Goal: Check status: Check status

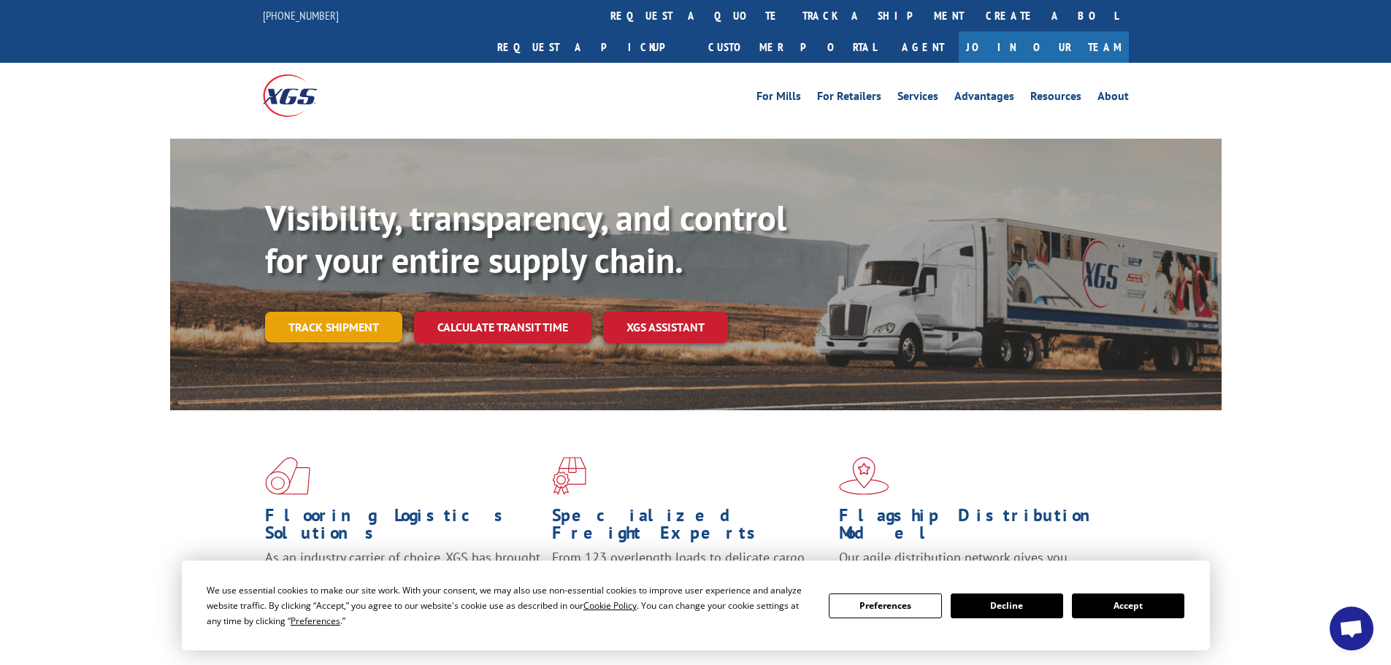
click at [344, 312] on link "Track shipment" at bounding box center [333, 327] width 137 height 31
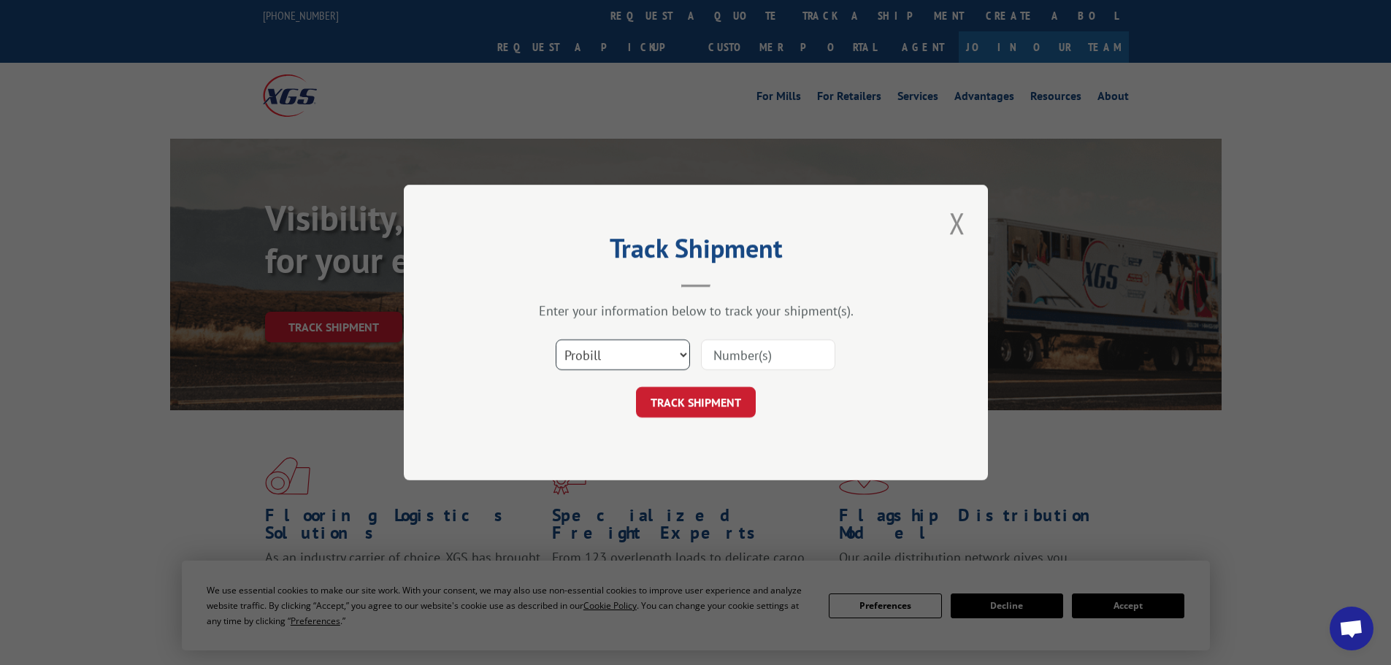
click at [673, 356] on select "Select category... Probill BOL PO" at bounding box center [623, 354] width 134 height 31
select select "bol"
click at [556, 339] on select "Select category... Probill BOL PO" at bounding box center [623, 354] width 134 height 31
click at [769, 357] on input at bounding box center [768, 354] width 134 height 31
type input "2822633"
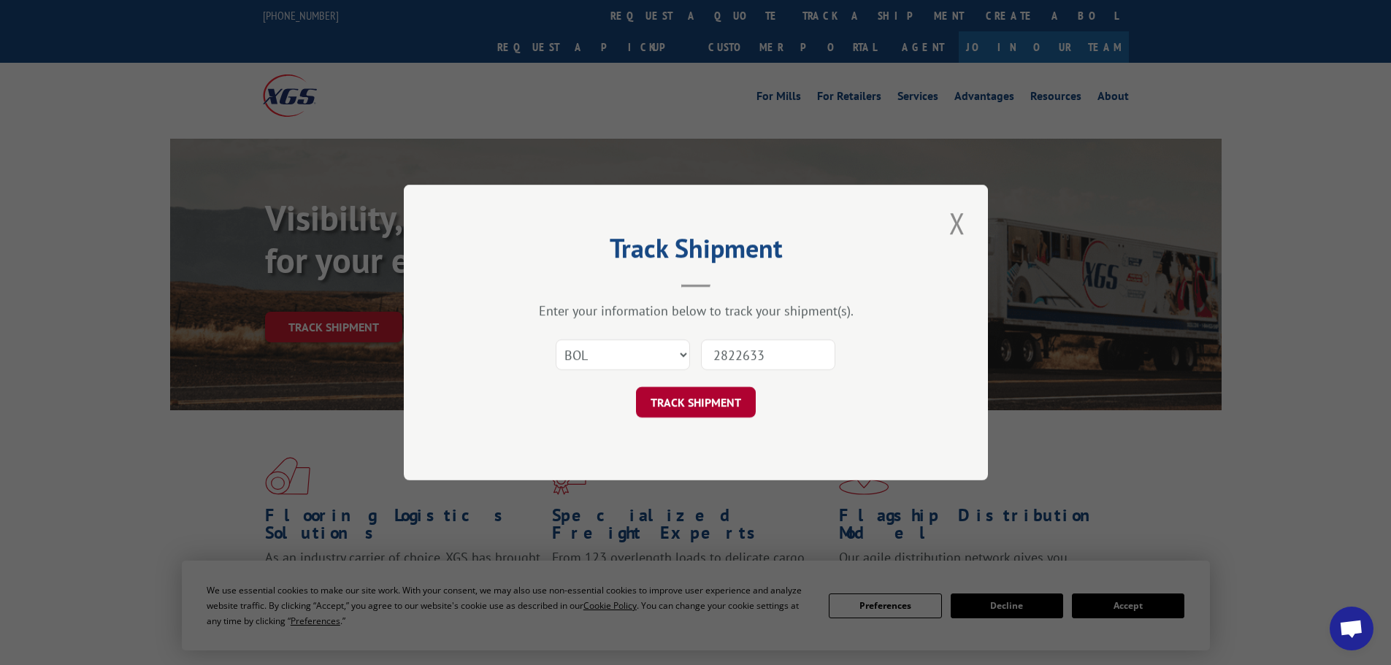
click at [683, 399] on button "TRACK SHIPMENT" at bounding box center [696, 402] width 120 height 31
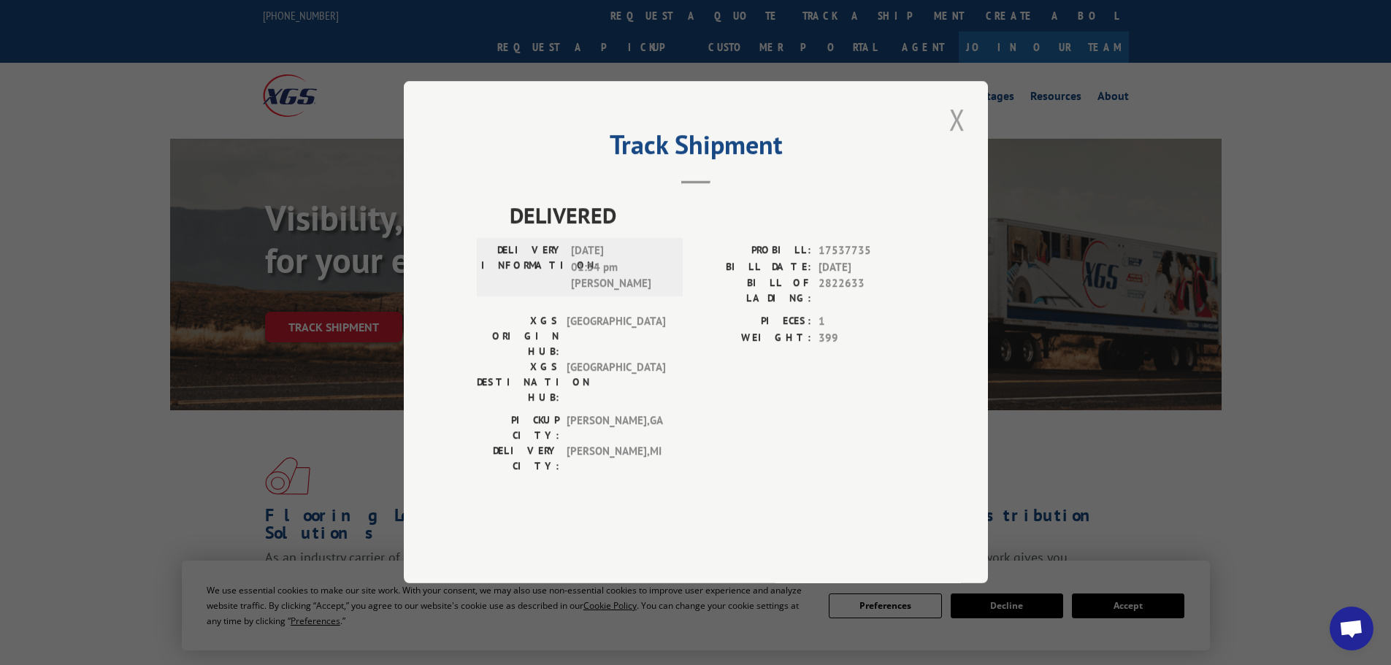
click at [969, 169] on div "Track Shipment DELIVERED DELIVERY INFORMATION: [DATE] 01:34 pm [PERSON_NAME]: 1…" at bounding box center [696, 332] width 584 height 502
click at [956, 139] on button "Close modal" at bounding box center [957, 119] width 25 height 40
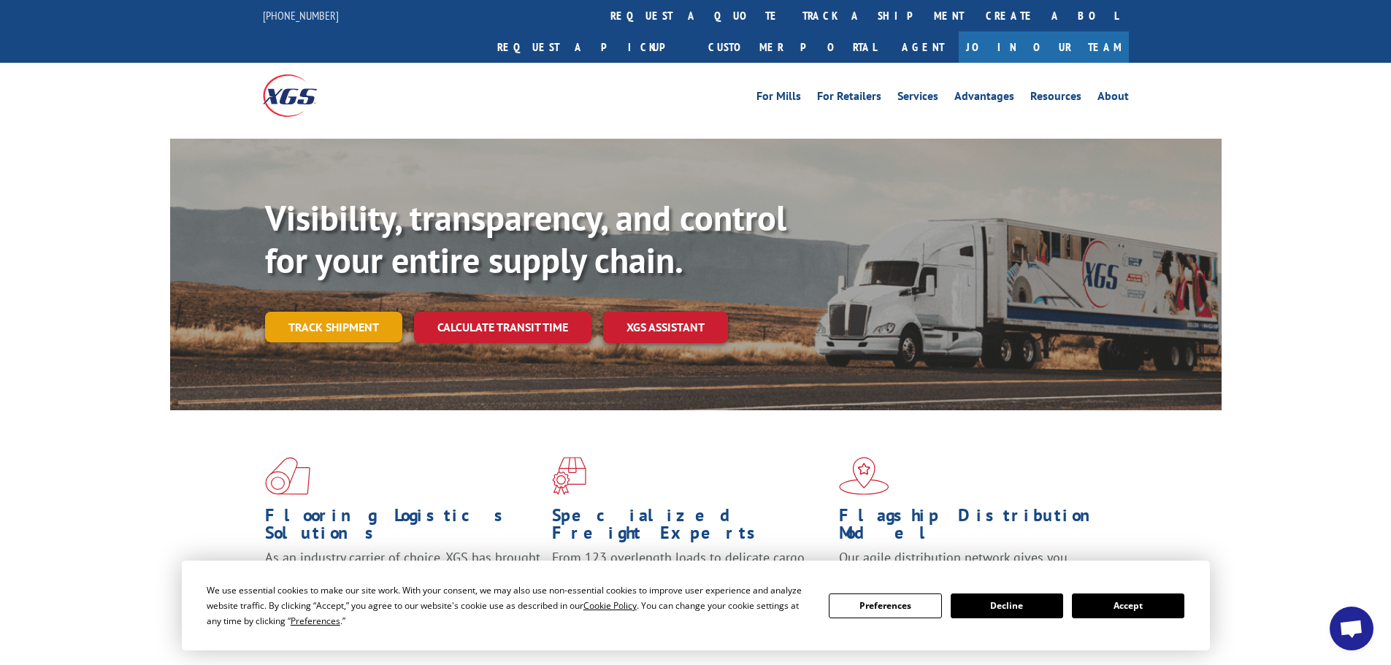
click at [331, 312] on link "Track shipment" at bounding box center [333, 327] width 137 height 31
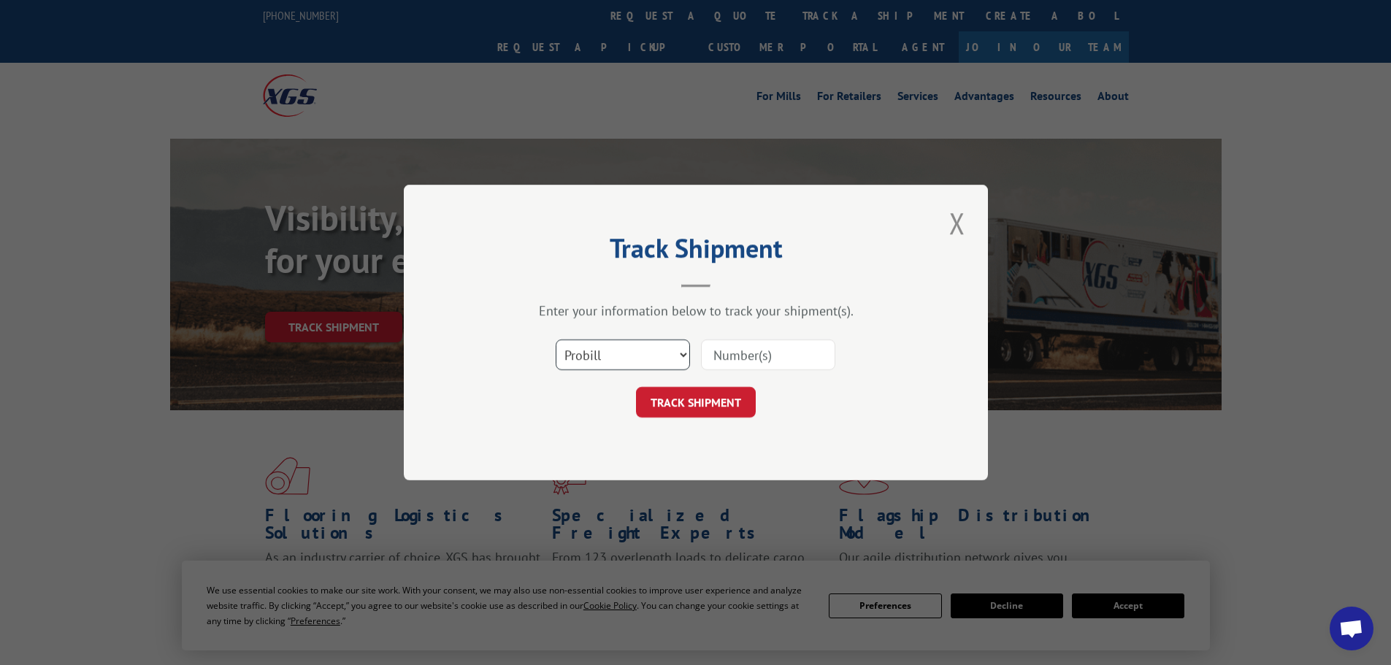
click at [612, 362] on select "Select category... Probill BOL PO" at bounding box center [623, 354] width 134 height 31
select select "bol"
click at [556, 339] on select "Select category... Probill BOL PO" at bounding box center [623, 354] width 134 height 31
click at [710, 349] on input at bounding box center [768, 354] width 134 height 31
type input "2825142"
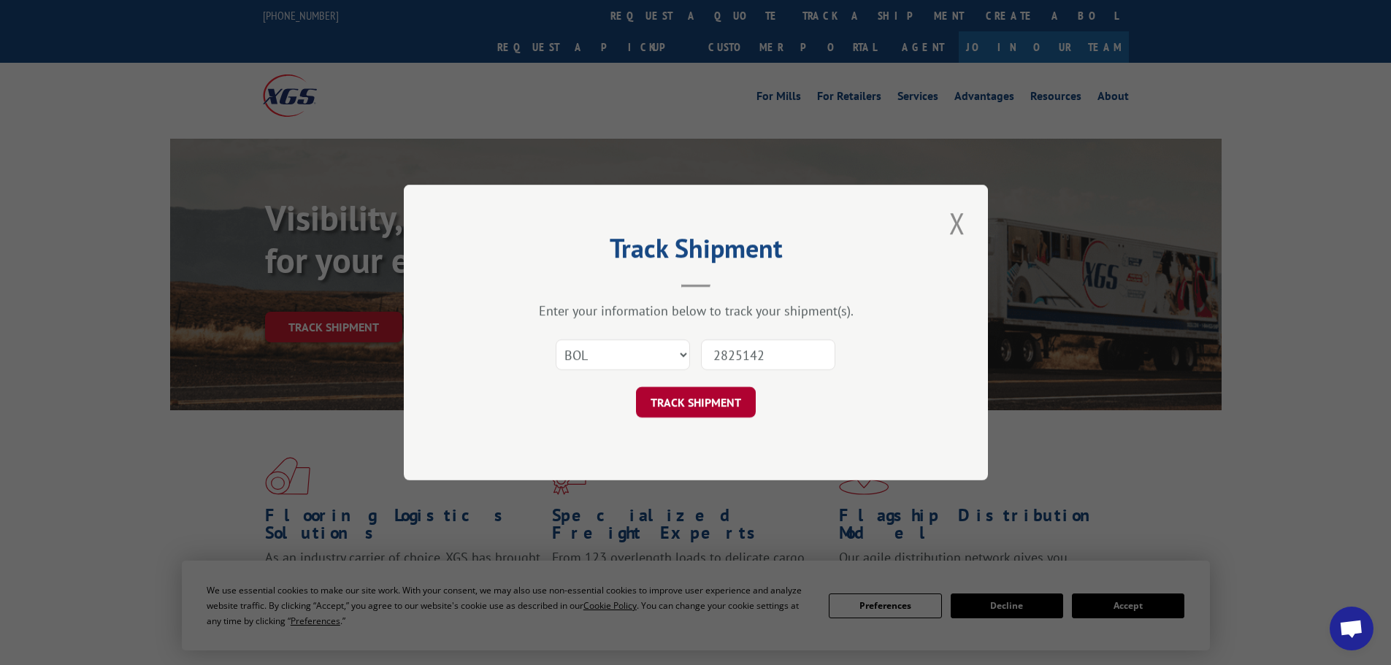
click at [680, 408] on button "TRACK SHIPMENT" at bounding box center [696, 402] width 120 height 31
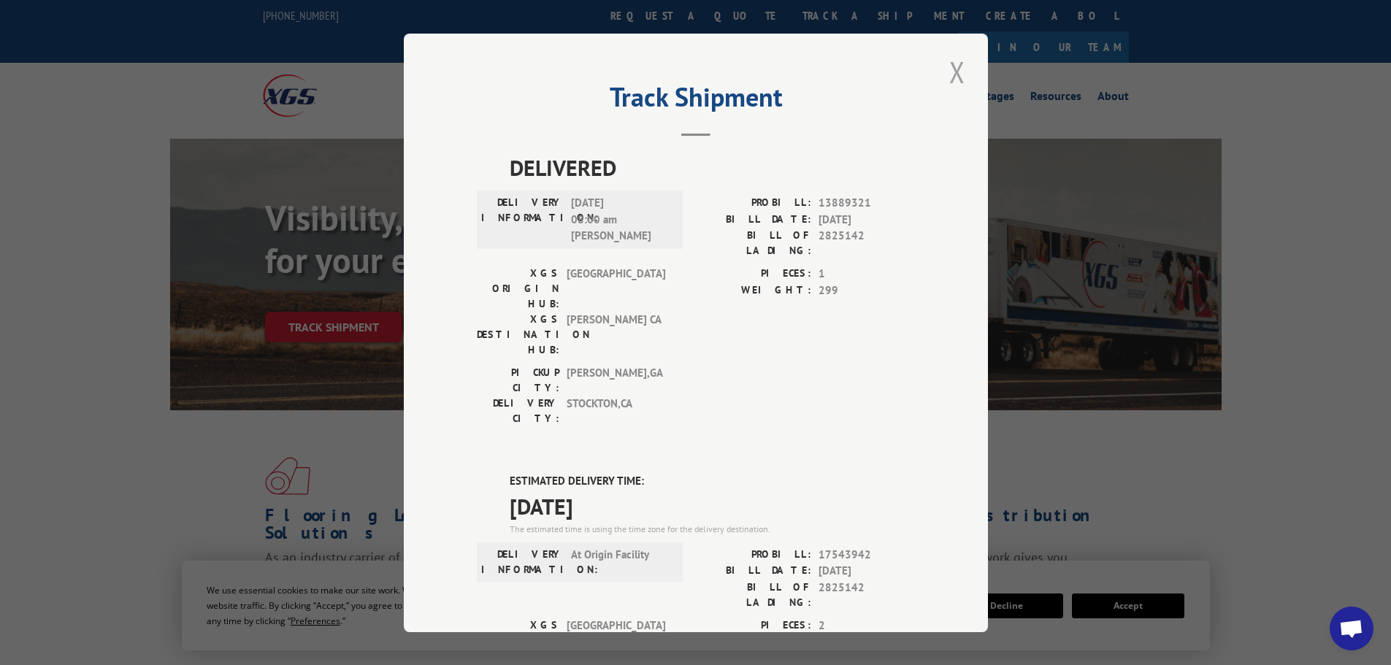
click at [951, 71] on button "Close modal" at bounding box center [957, 72] width 25 height 40
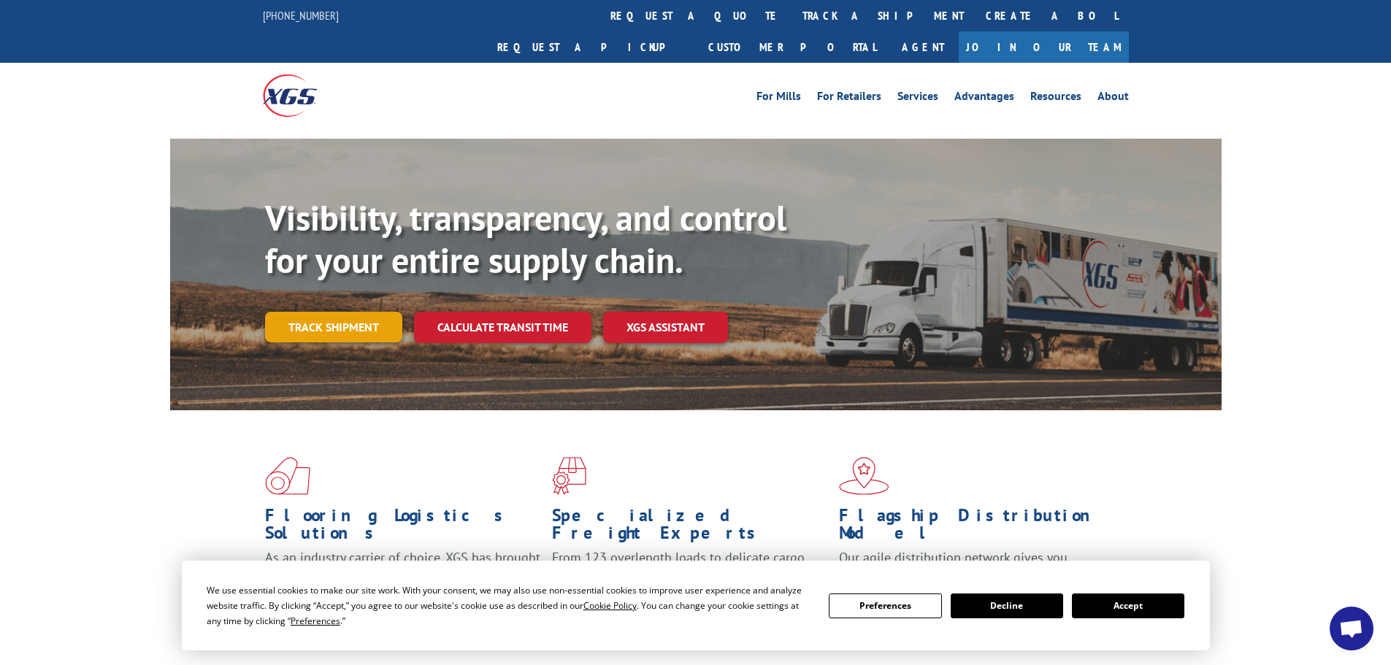
click at [323, 312] on link "Track shipment" at bounding box center [333, 327] width 137 height 31
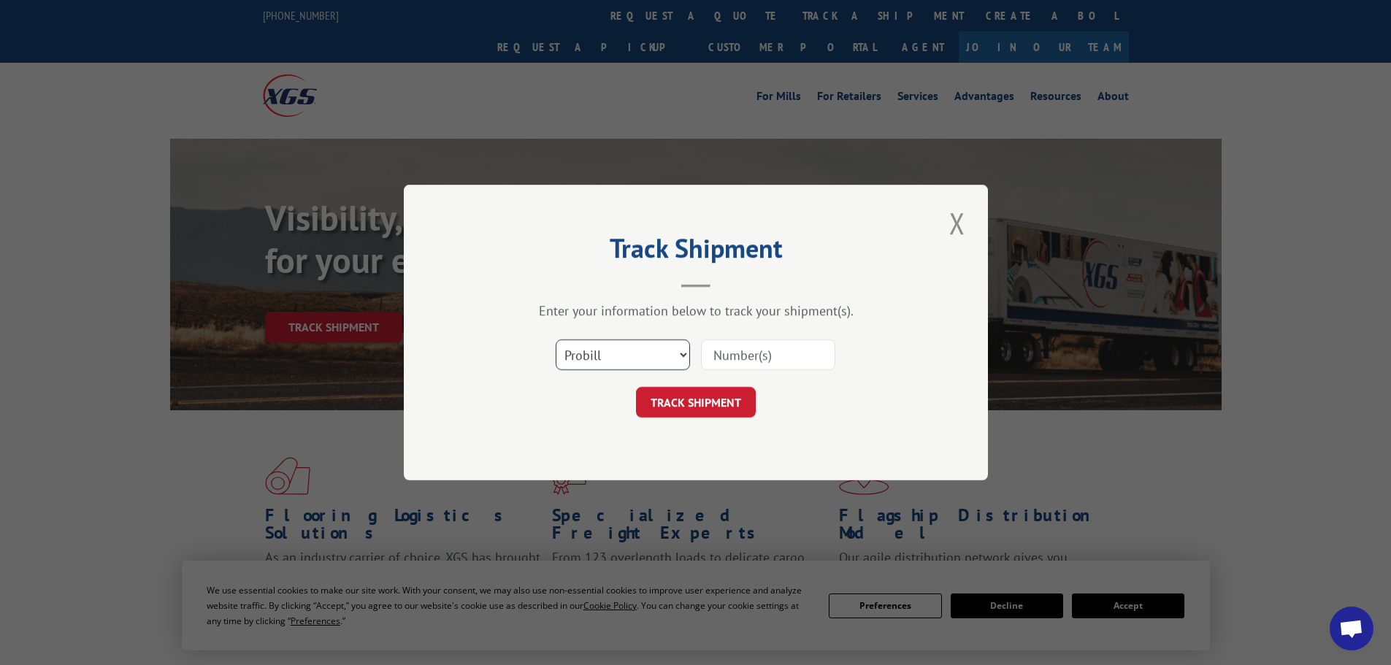
drag, startPoint x: 647, startPoint y: 353, endPoint x: 646, endPoint y: 369, distance: 16.8
click at [646, 353] on select "Select category... Probill BOL PO" at bounding box center [623, 354] width 134 height 31
select select "bol"
click at [556, 339] on select "Select category... Probill BOL PO" at bounding box center [623, 354] width 134 height 31
click at [728, 353] on input at bounding box center [768, 354] width 134 height 31
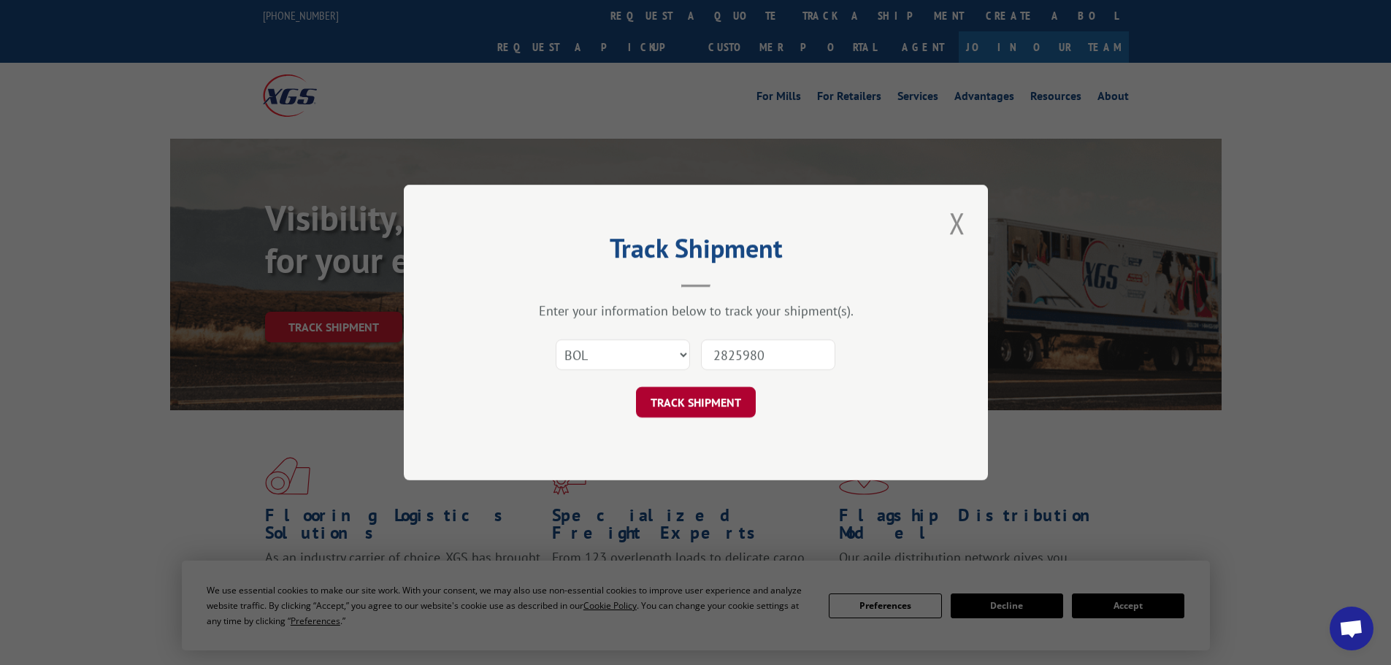
type input "2825980"
click at [734, 408] on button "TRACK SHIPMENT" at bounding box center [696, 402] width 120 height 31
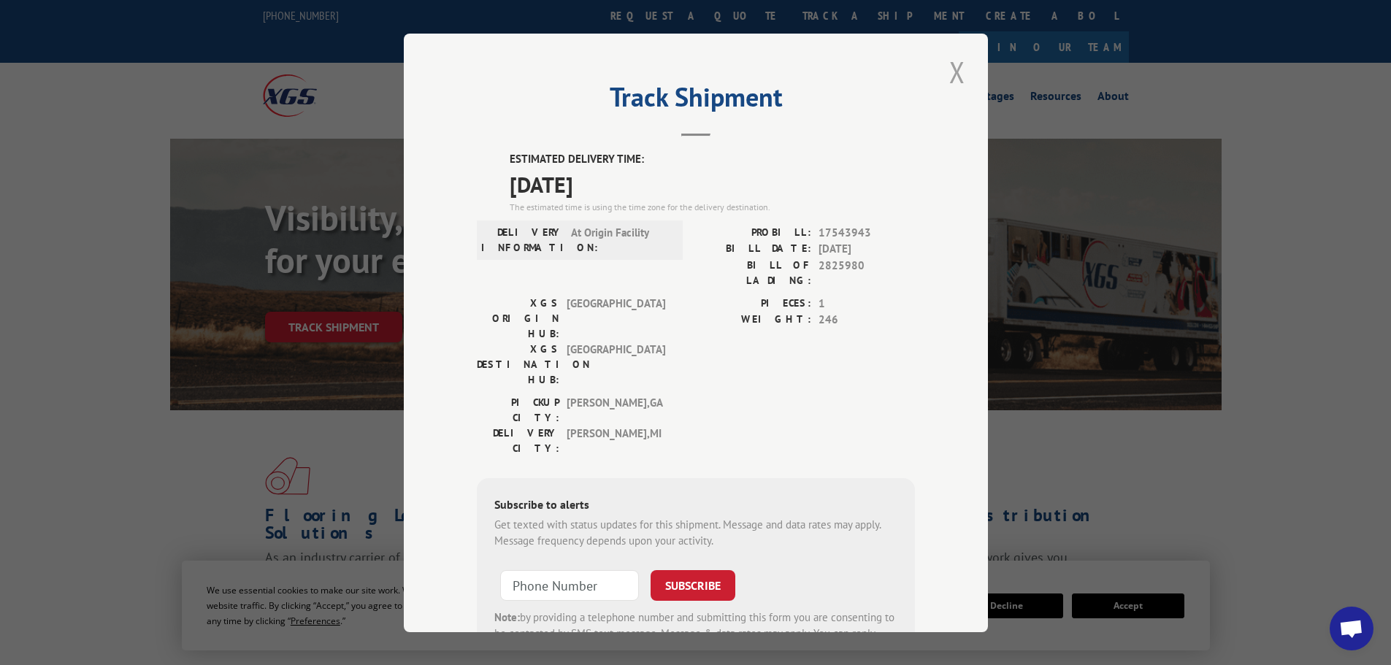
click at [949, 63] on button "Close modal" at bounding box center [957, 72] width 25 height 40
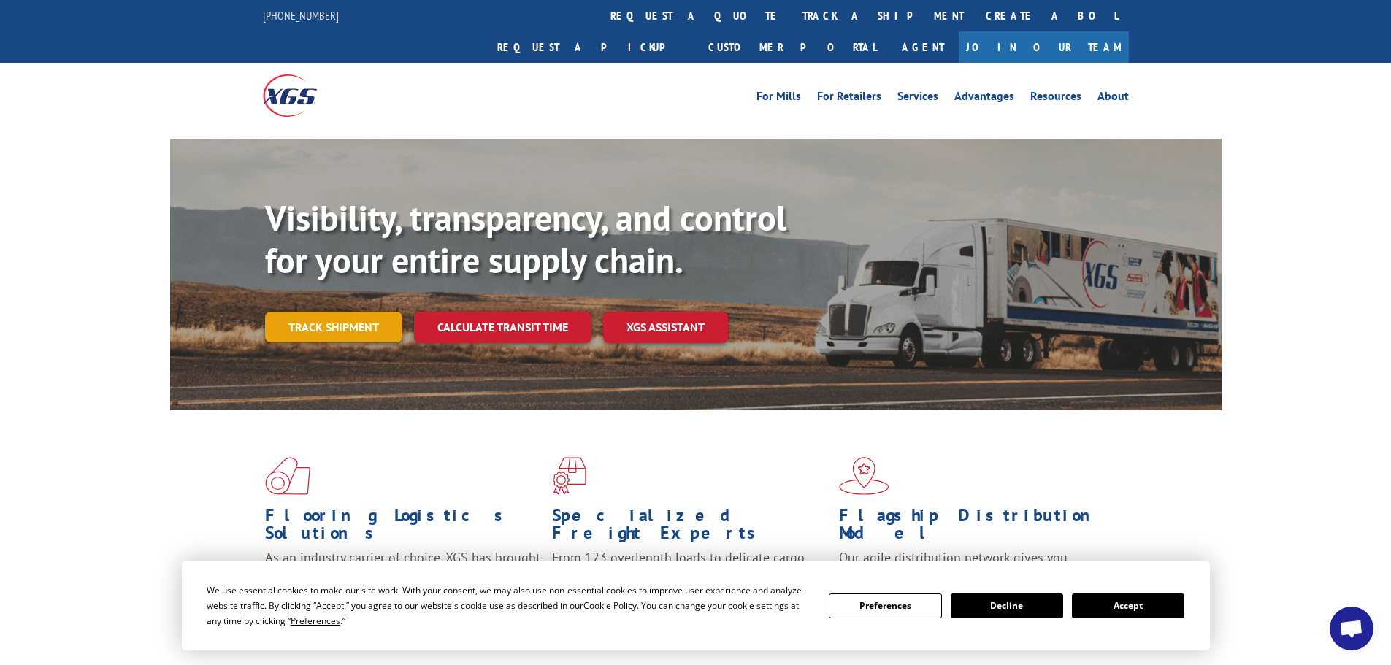
click at [308, 312] on link "Track shipment" at bounding box center [333, 327] width 137 height 31
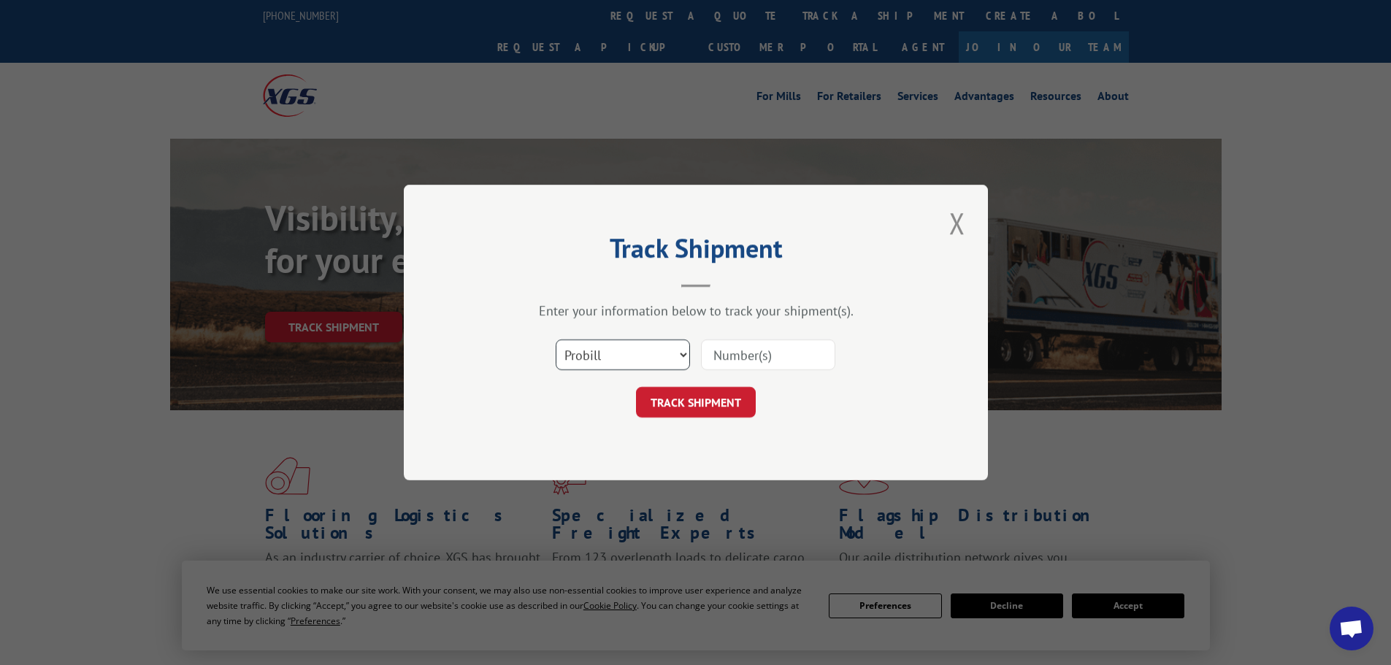
click at [623, 358] on select "Select category... Probill BOL PO" at bounding box center [623, 354] width 134 height 31
select select "bol"
click at [556, 339] on select "Select category... Probill BOL PO" at bounding box center [623, 354] width 134 height 31
click at [736, 351] on input at bounding box center [768, 354] width 134 height 31
type input "2401120"
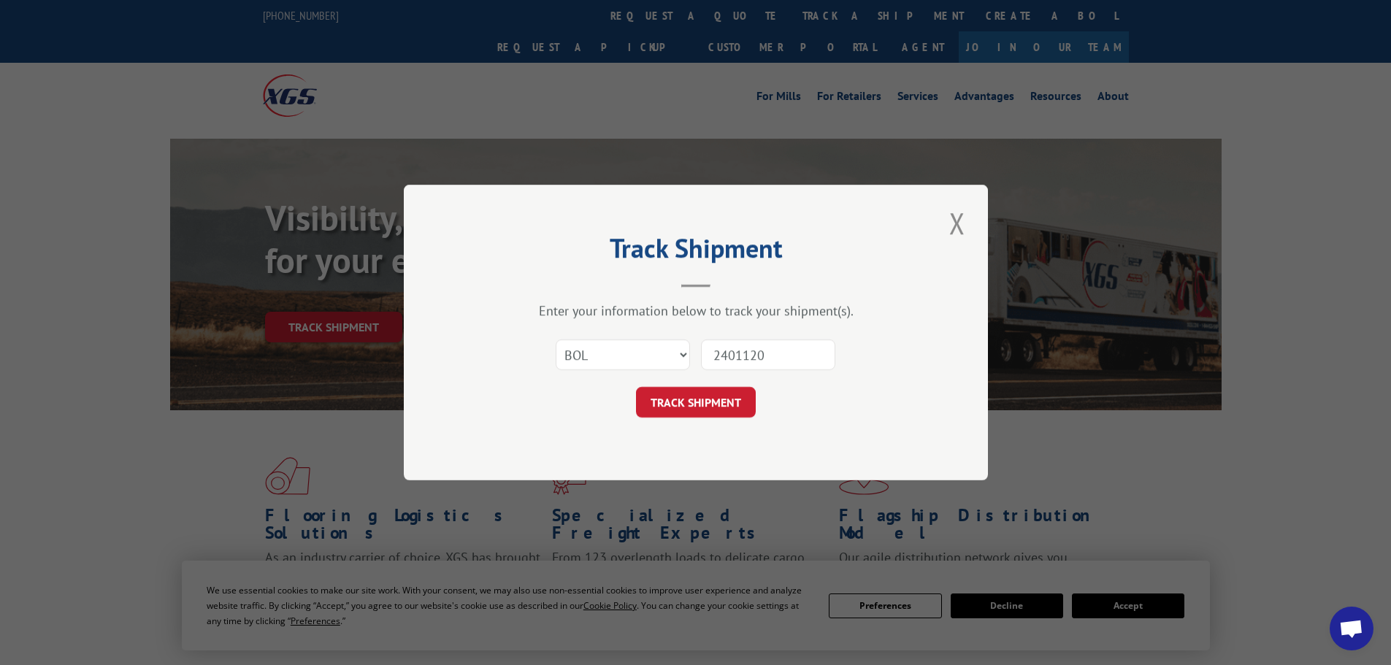
click button "TRACK SHIPMENT" at bounding box center [696, 402] width 120 height 31
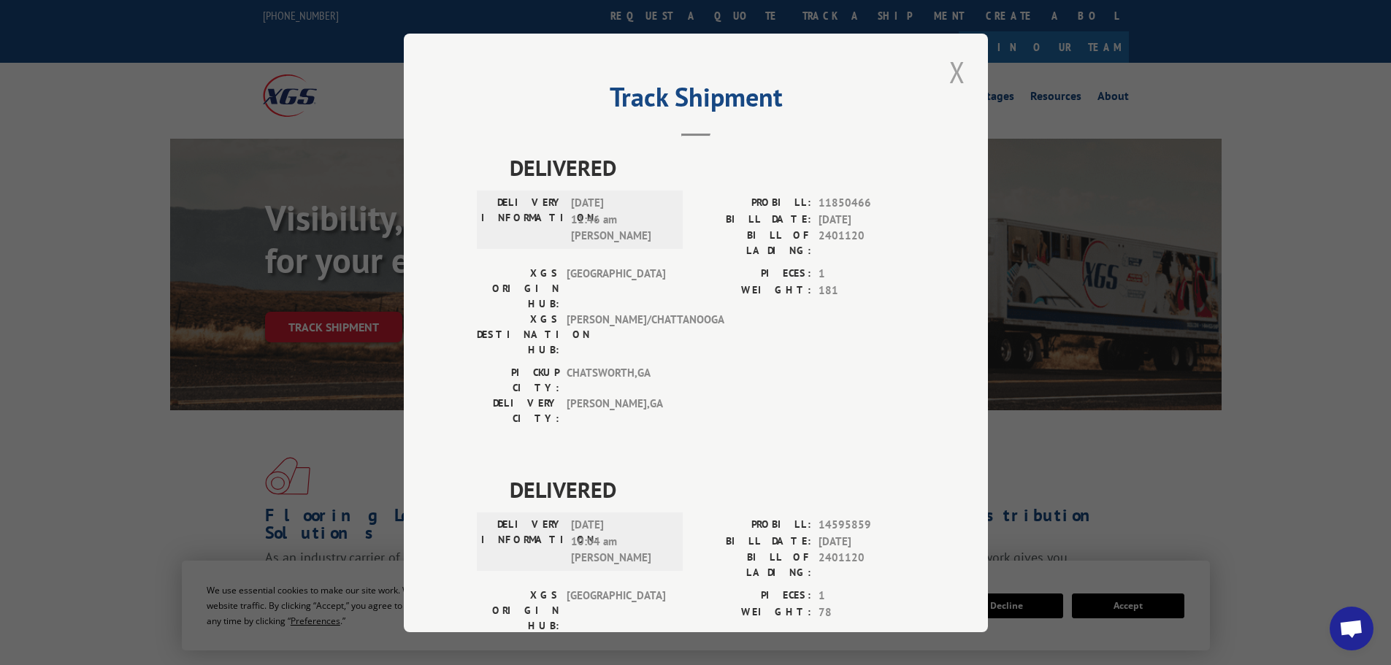
click at [945, 73] on button "Close modal" at bounding box center [957, 72] width 25 height 40
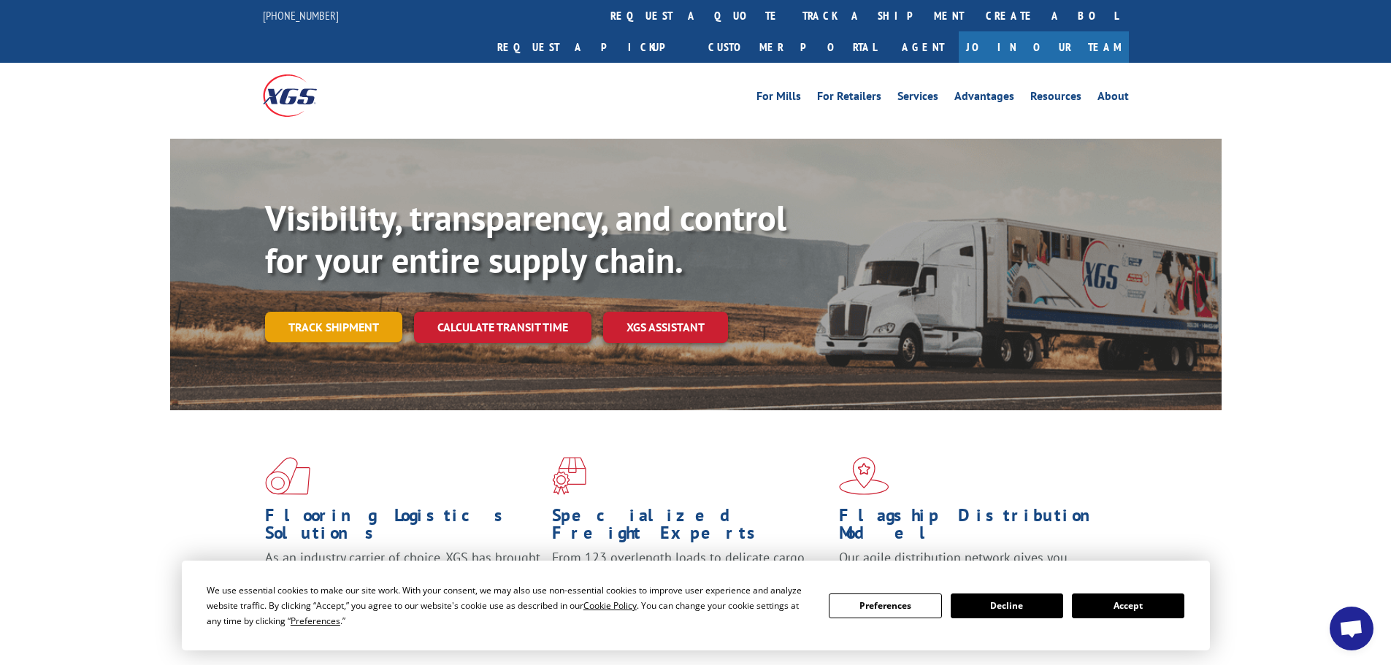
click at [326, 312] on link "Track shipment" at bounding box center [333, 327] width 137 height 31
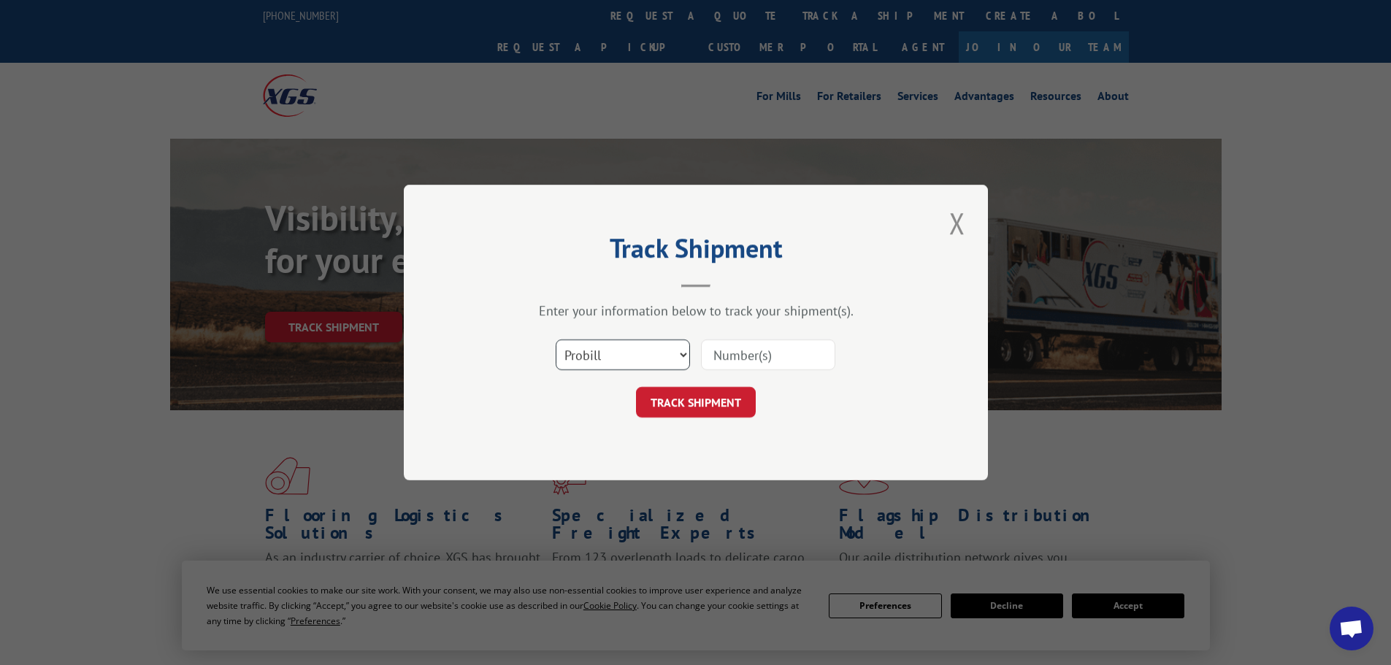
click at [631, 365] on select "Select category... Probill BOL PO" at bounding box center [623, 354] width 134 height 31
select select "bol"
click at [556, 339] on select "Select category... Probill BOL PO" at bounding box center [623, 354] width 134 height 31
click at [726, 346] on input at bounding box center [768, 354] width 134 height 31
type input "2401121"
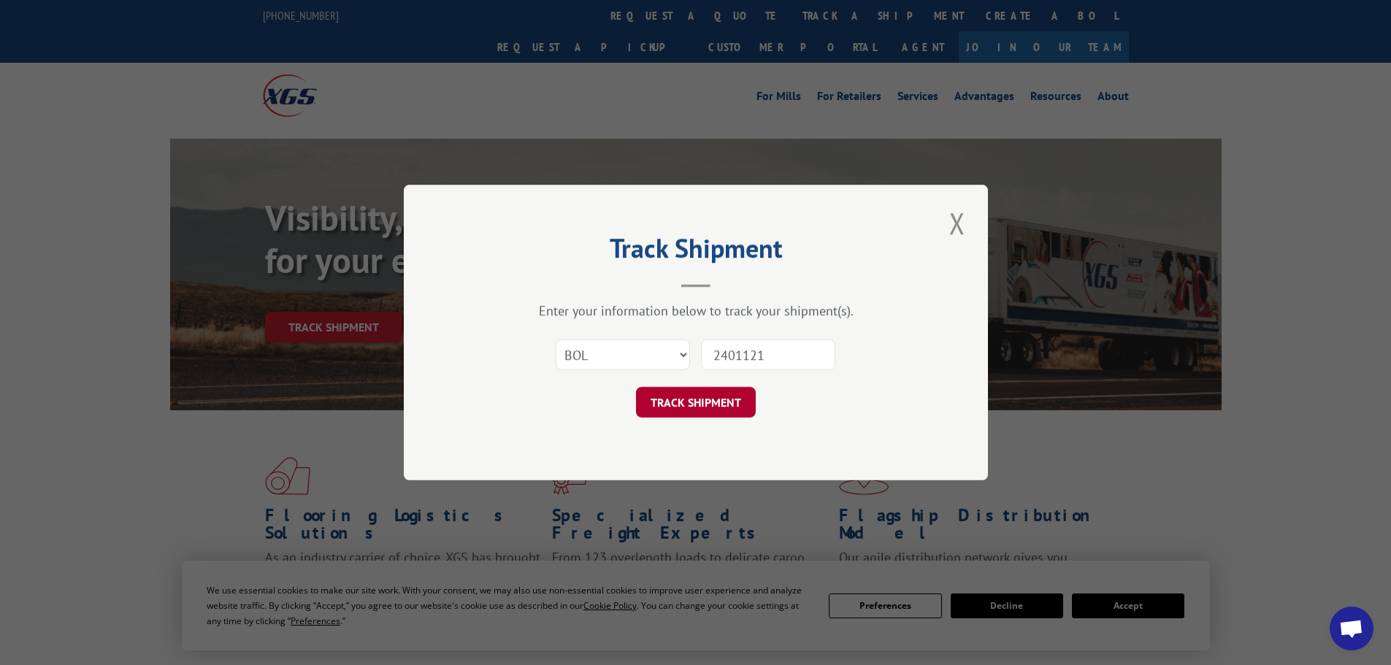
click at [713, 396] on button "TRACK SHIPMENT" at bounding box center [696, 402] width 120 height 31
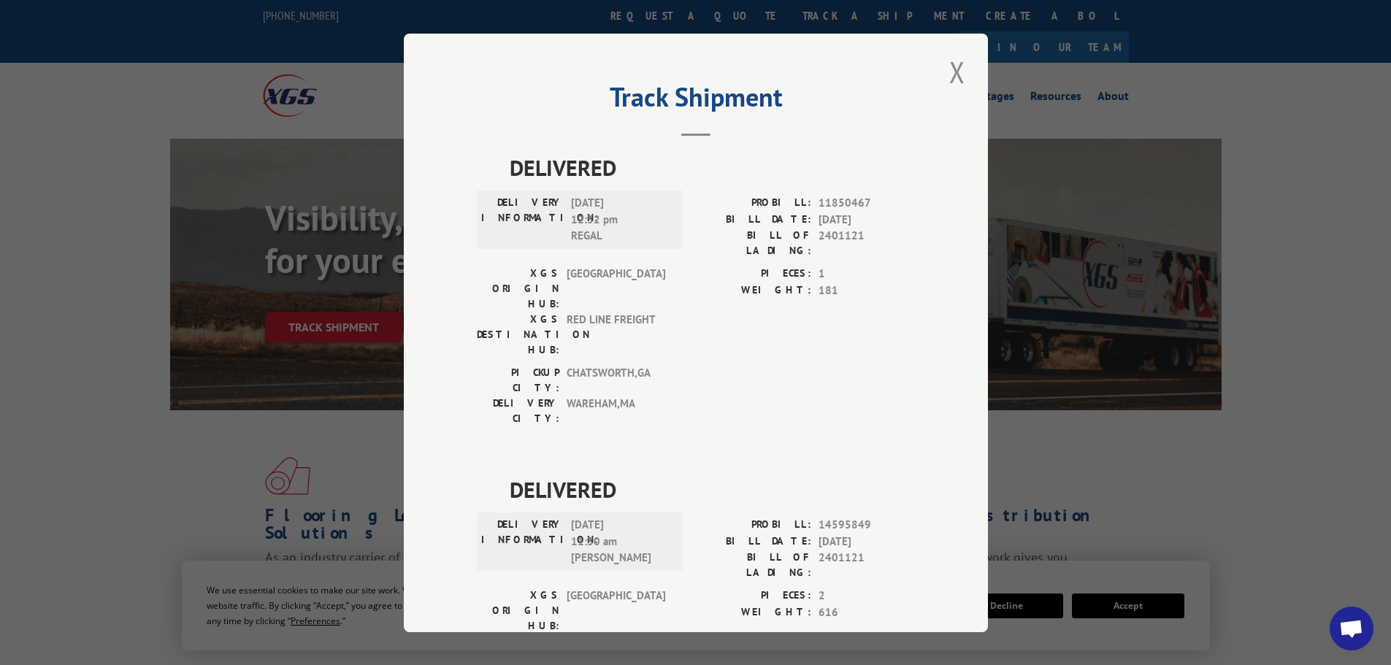
click at [957, 91] on button "Close modal" at bounding box center [957, 72] width 25 height 40
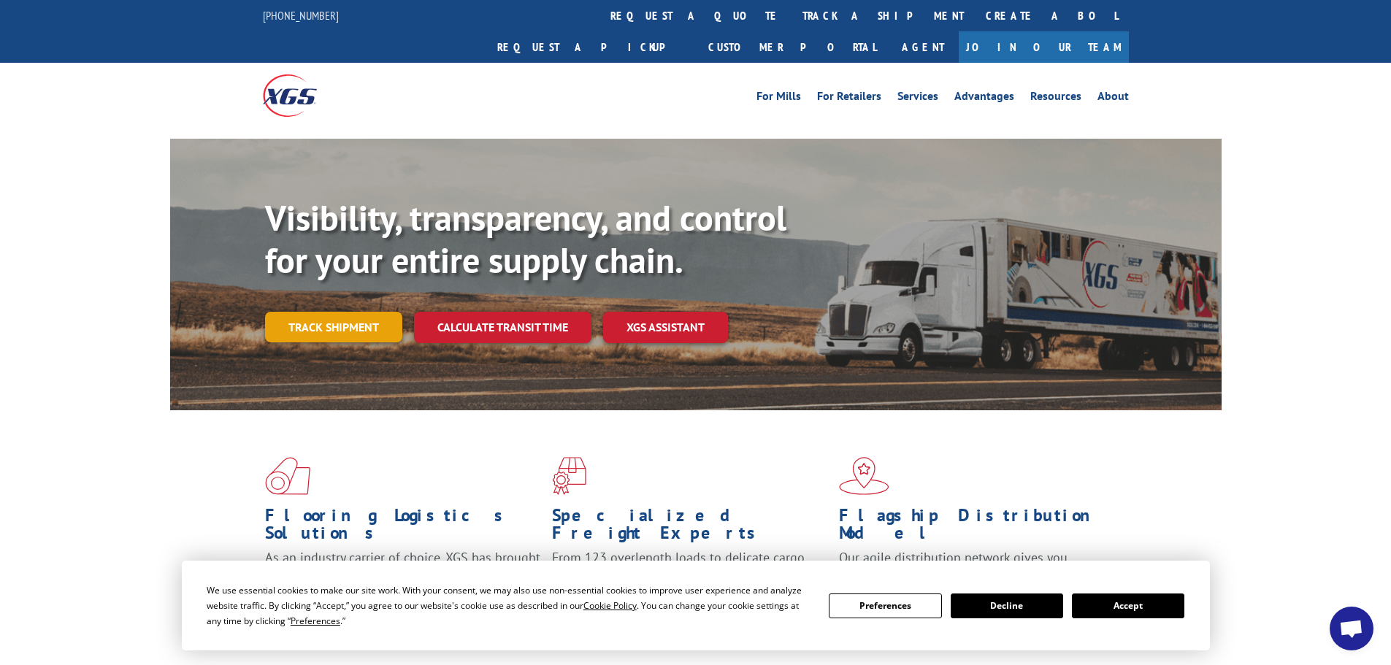
click at [306, 312] on link "Track shipment" at bounding box center [333, 327] width 137 height 31
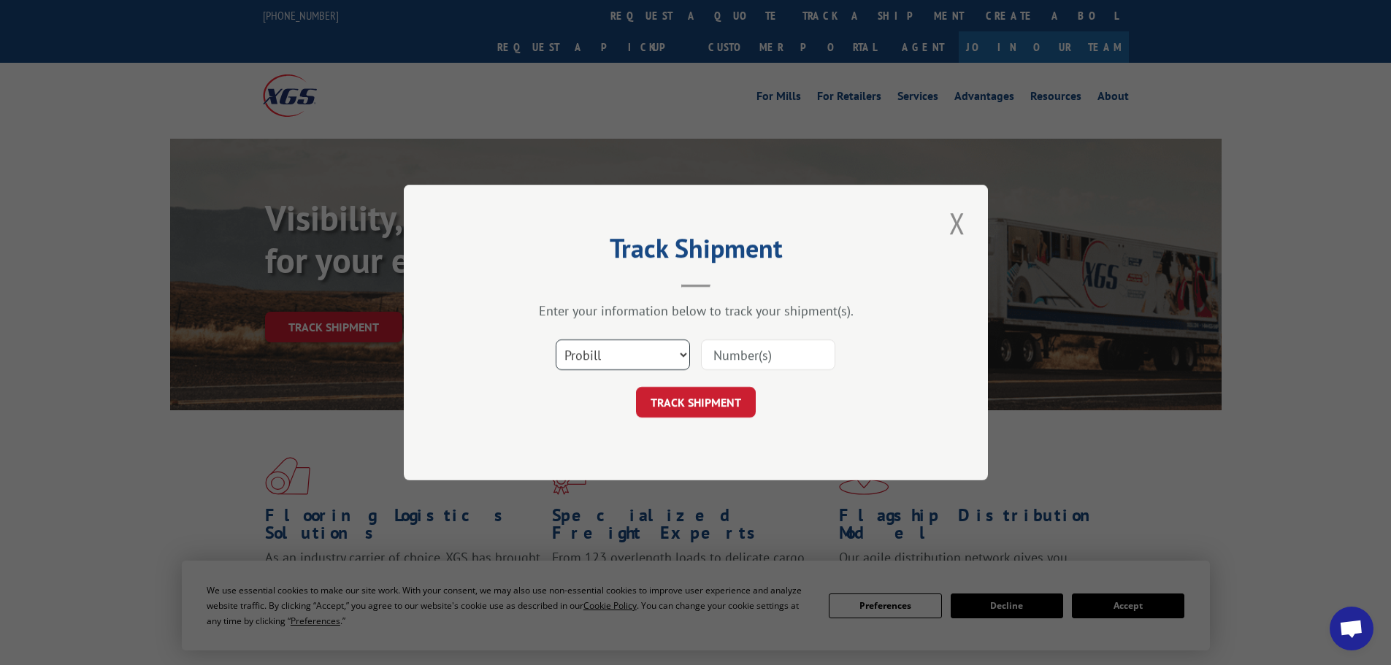
click at [621, 345] on select "Select category... Probill BOL PO" at bounding box center [623, 354] width 134 height 31
select select "bol"
click at [556, 339] on select "Select category... Probill BOL PO" at bounding box center [623, 354] width 134 height 31
click at [753, 358] on input at bounding box center [768, 354] width 134 height 31
type input "2401192"
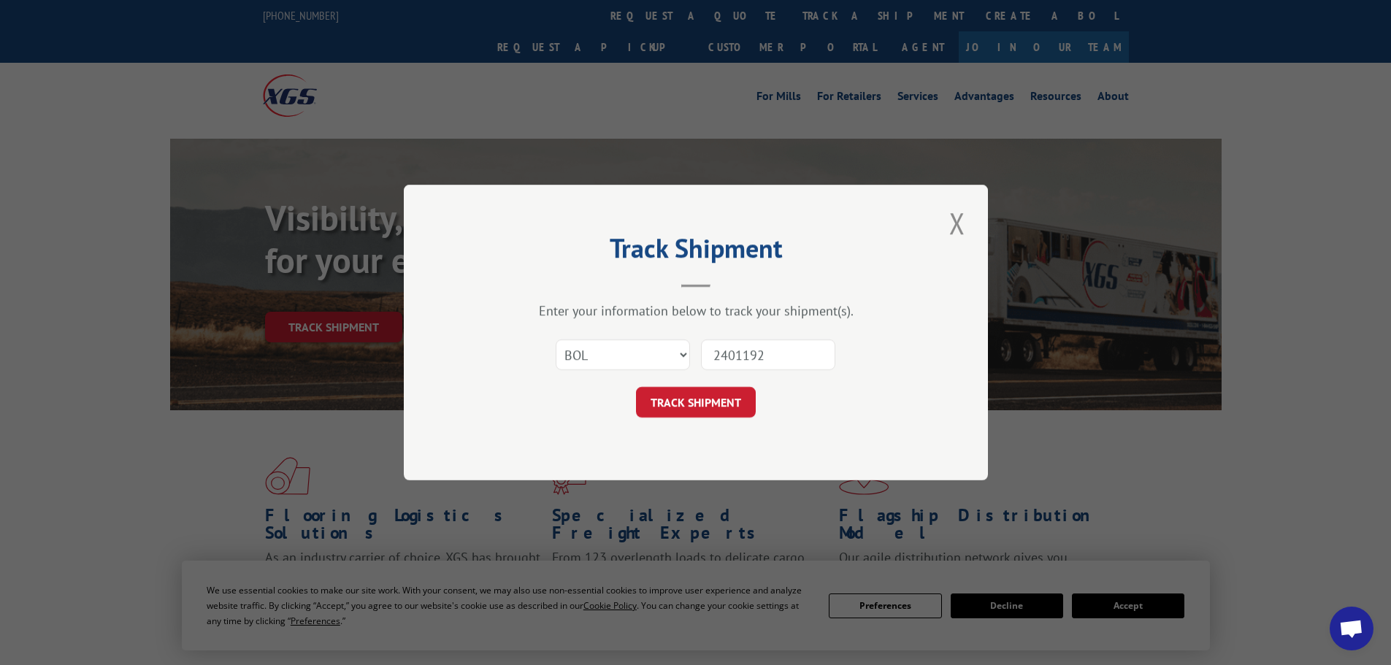
click button "TRACK SHIPMENT" at bounding box center [696, 402] width 120 height 31
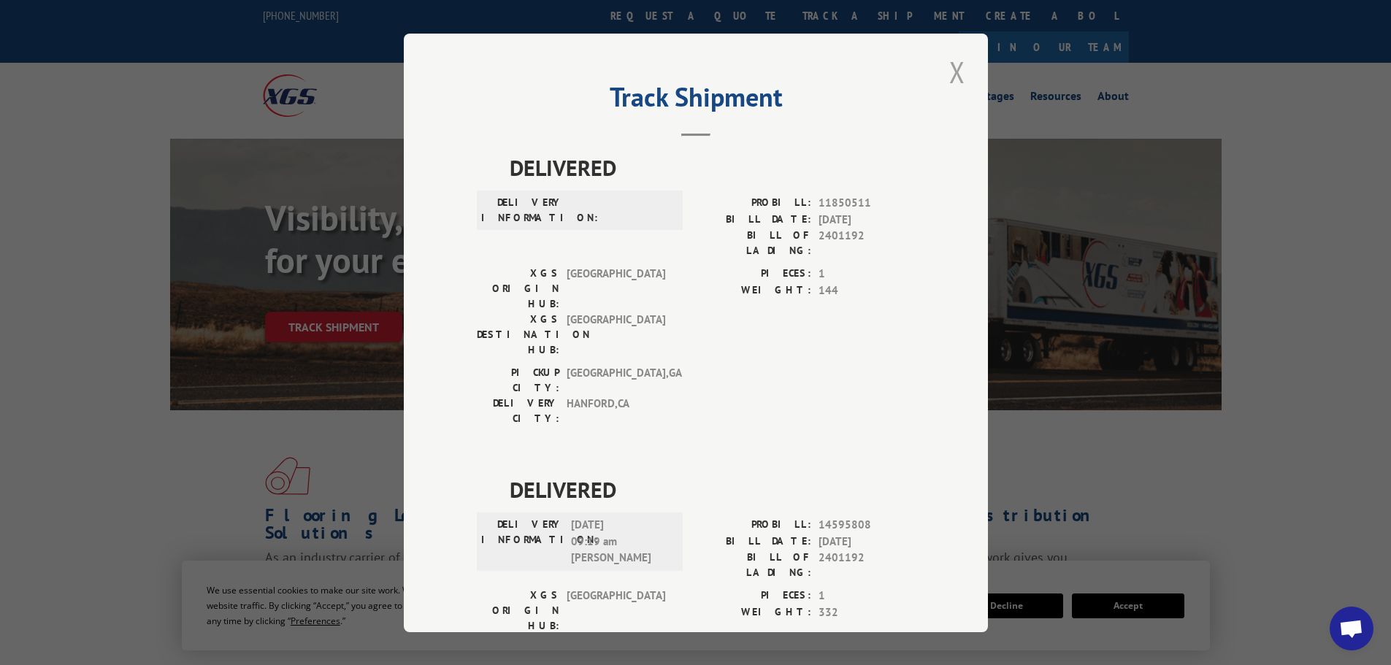
click at [950, 74] on button "Close modal" at bounding box center [957, 72] width 25 height 40
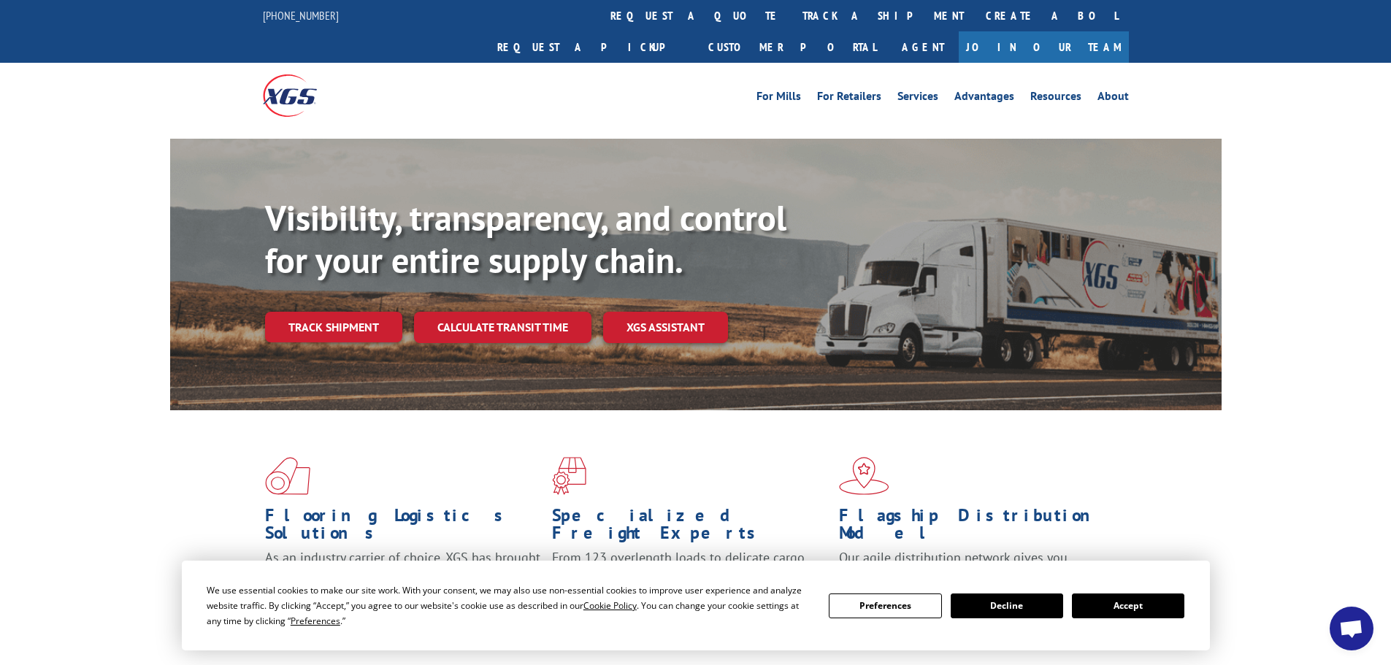
click at [278, 312] on link "Track shipment" at bounding box center [333, 327] width 137 height 31
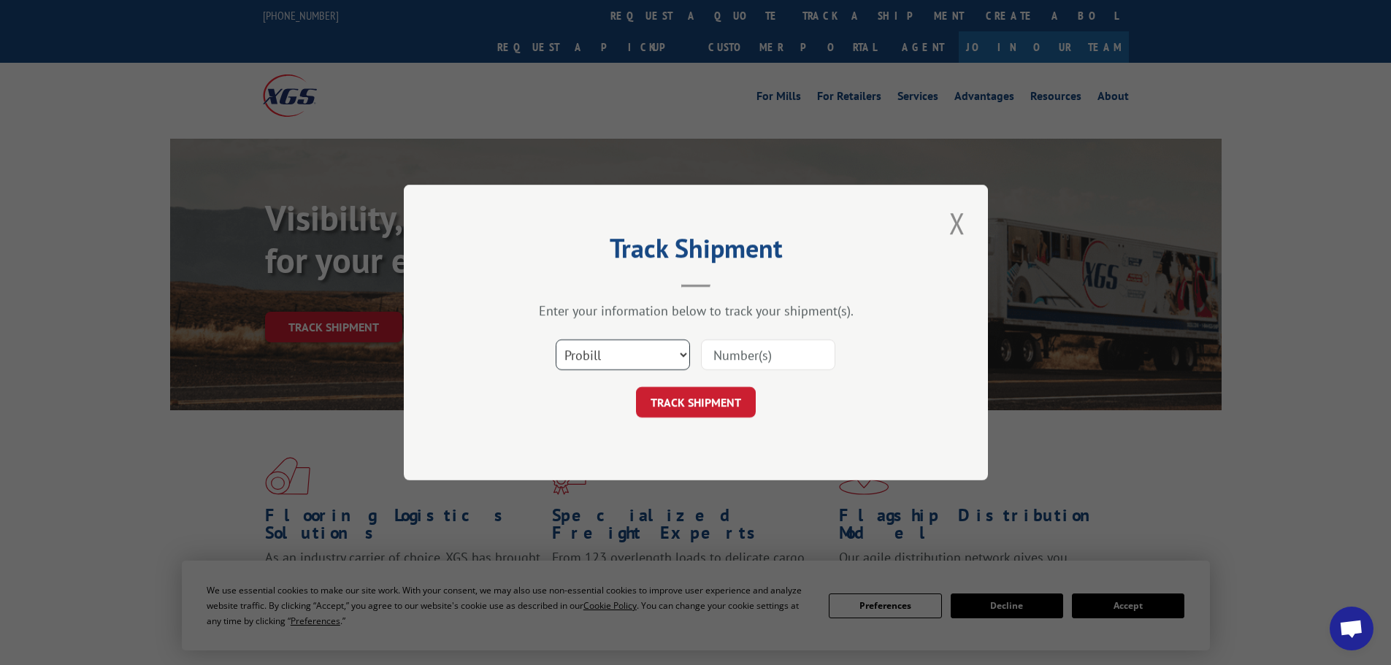
click at [588, 361] on select "Select category... Probill BOL PO" at bounding box center [623, 354] width 134 height 31
select select "bol"
click at [556, 339] on select "Select category... Probill BOL PO" at bounding box center [623, 354] width 134 height 31
click at [749, 353] on input at bounding box center [768, 354] width 134 height 31
type input "2401193"
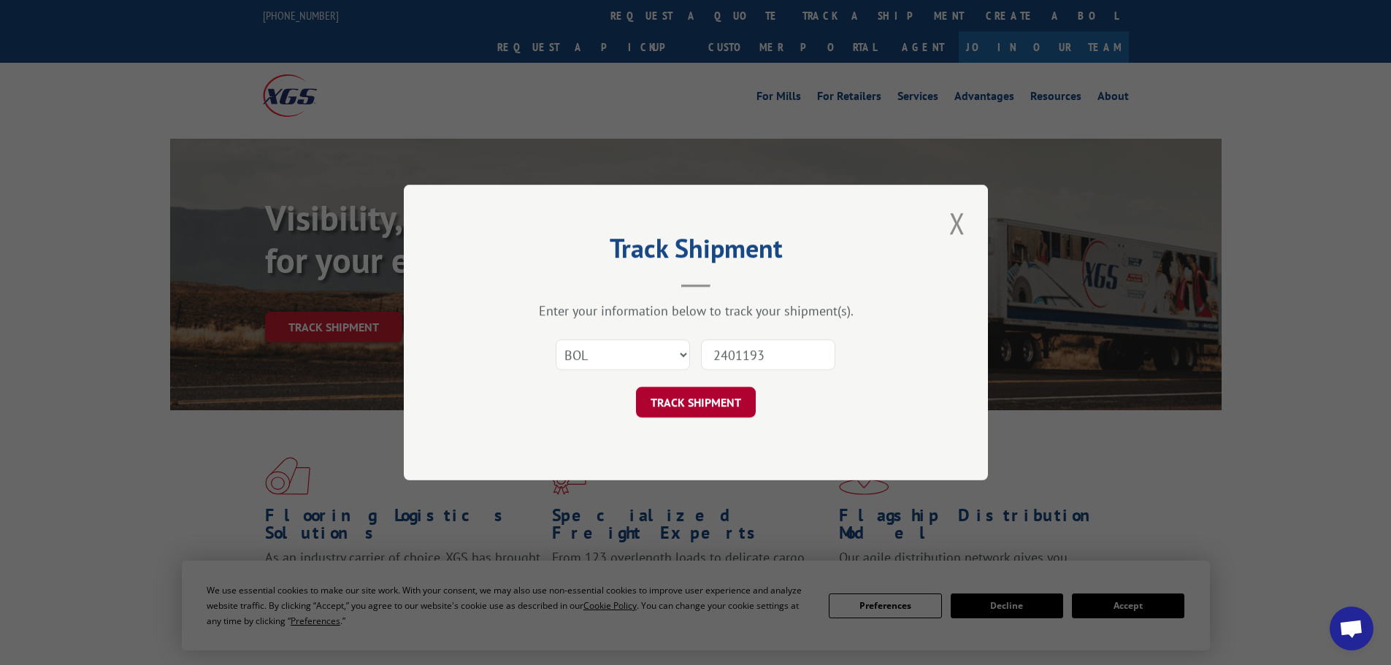
click at [715, 403] on button "TRACK SHIPMENT" at bounding box center [696, 402] width 120 height 31
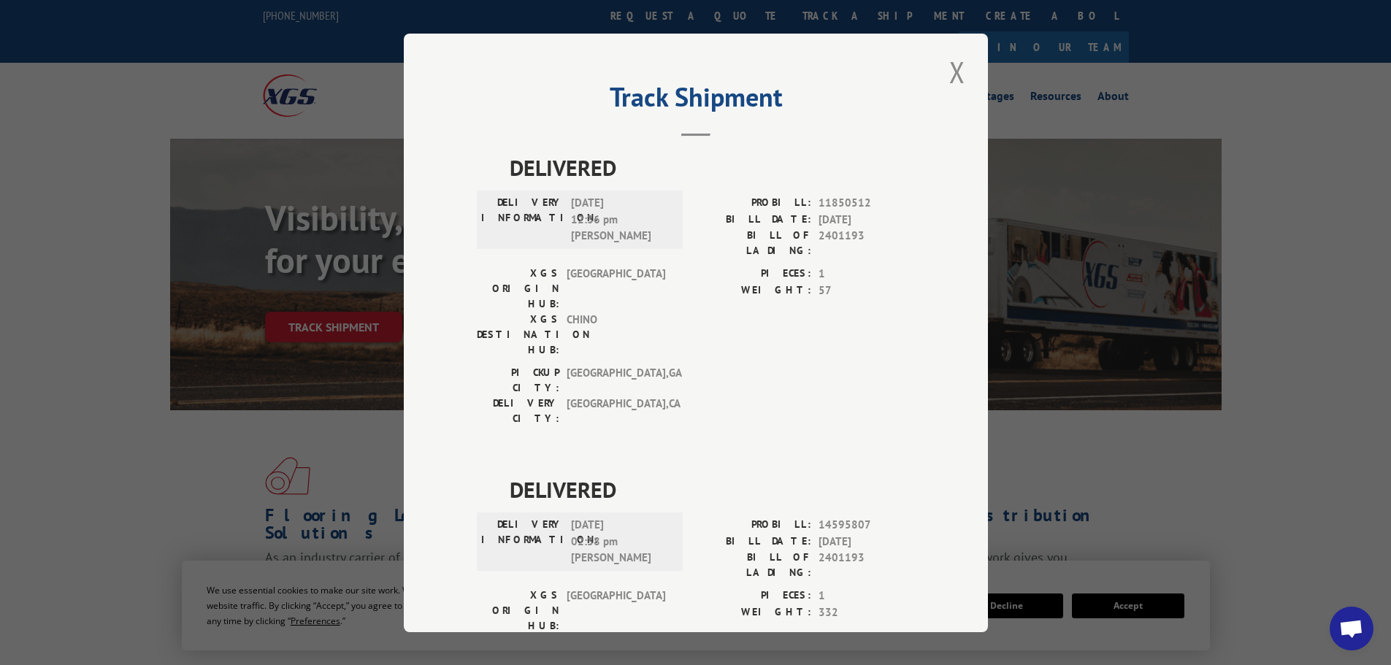
drag, startPoint x: 959, startPoint y: 69, endPoint x: 948, endPoint y: 82, distance: 17.0
click at [958, 69] on button "Close modal" at bounding box center [957, 72] width 25 height 40
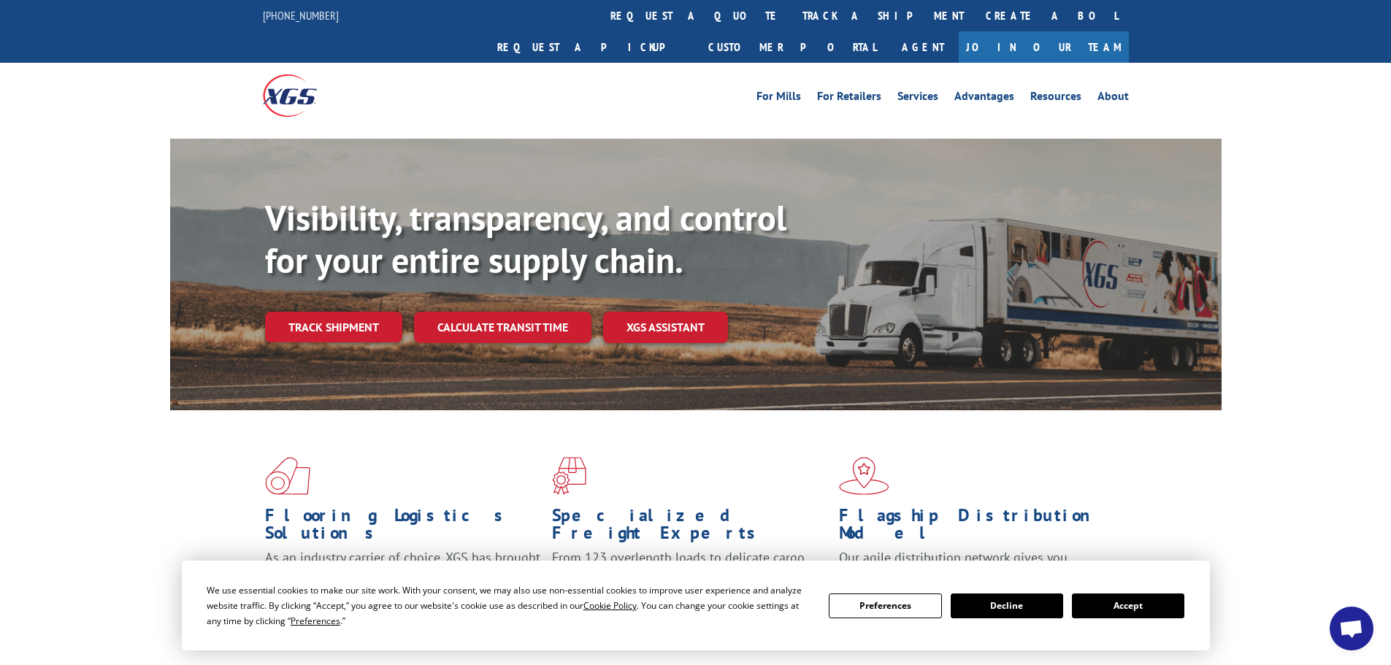
click at [339, 312] on link "Track shipment" at bounding box center [333, 327] width 137 height 31
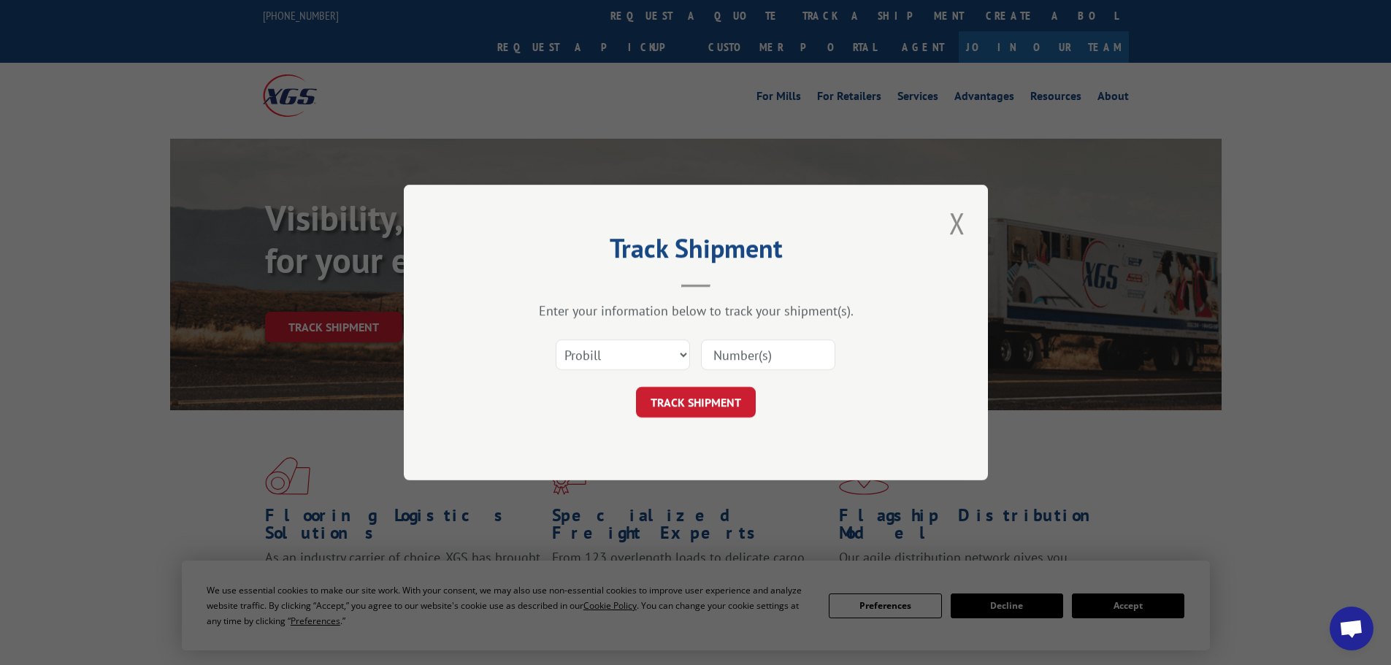
click at [605, 338] on div "Select category... Probill BOL PO" at bounding box center [622, 355] width 133 height 34
drag, startPoint x: 602, startPoint y: 355, endPoint x: 596, endPoint y: 368, distance: 14.7
click at [602, 355] on select "Select category... Probill BOL PO" at bounding box center [623, 354] width 134 height 31
select select "bol"
click at [556, 339] on select "Select category... Probill BOL PO" at bounding box center [623, 354] width 134 height 31
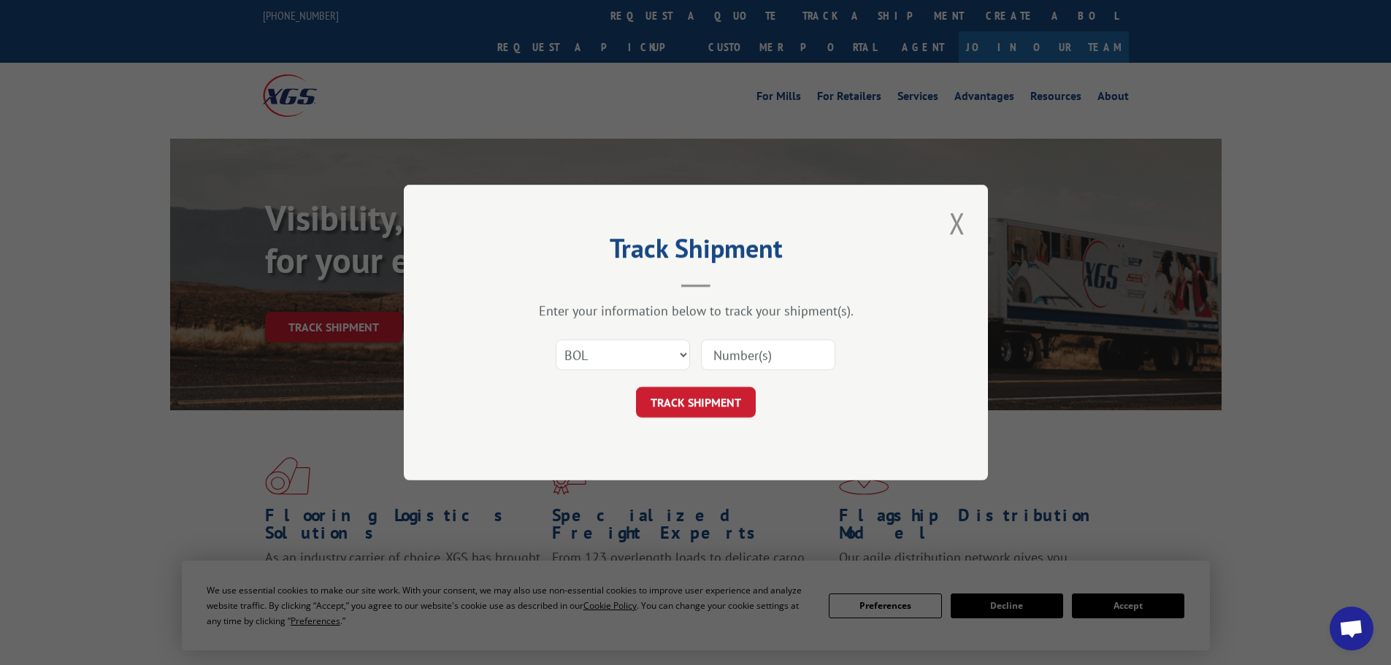
click at [715, 369] on input at bounding box center [768, 354] width 134 height 31
type input "30116"
click button "TRACK SHIPMENT" at bounding box center [696, 402] width 120 height 31
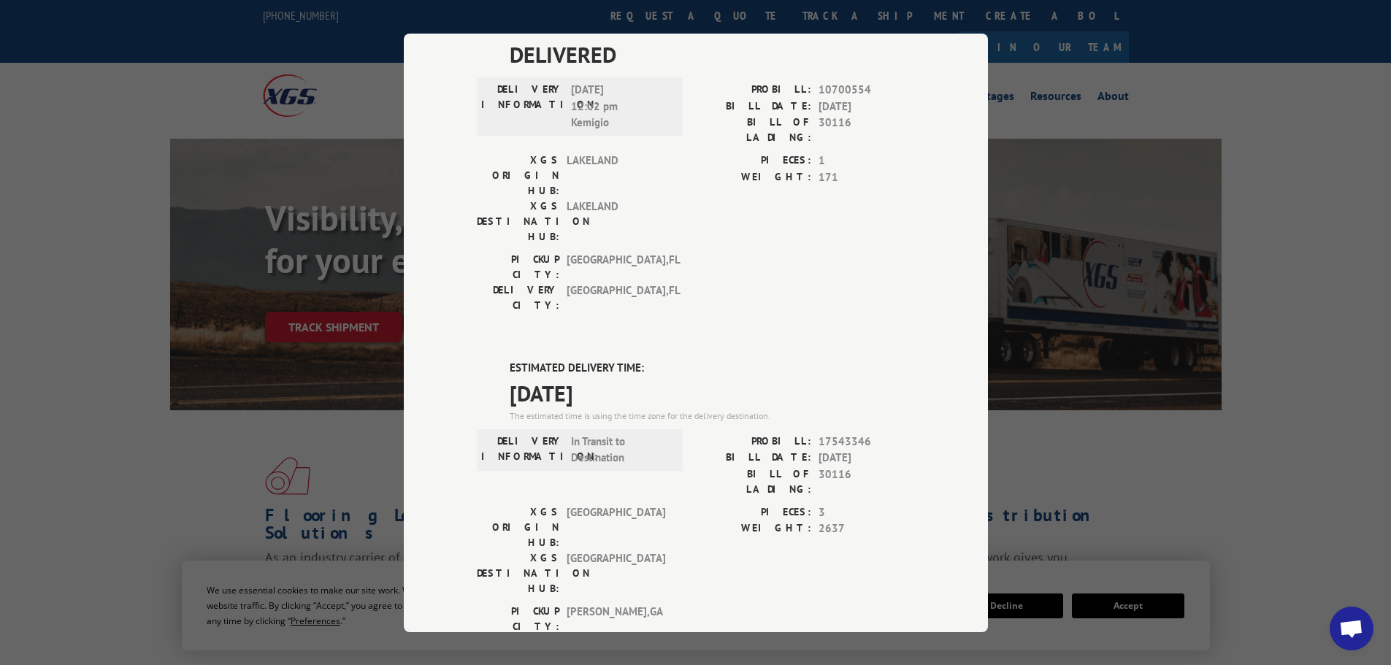
scroll to position [292, 0]
